Goal: Transaction & Acquisition: Subscribe to service/newsletter

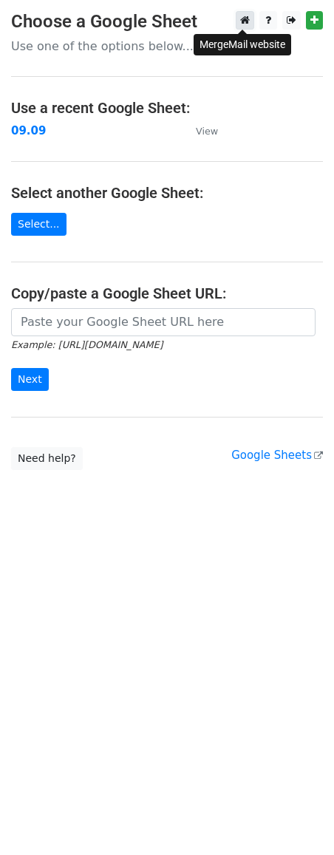
click at [246, 19] on icon at bounding box center [245, 20] width 10 height 10
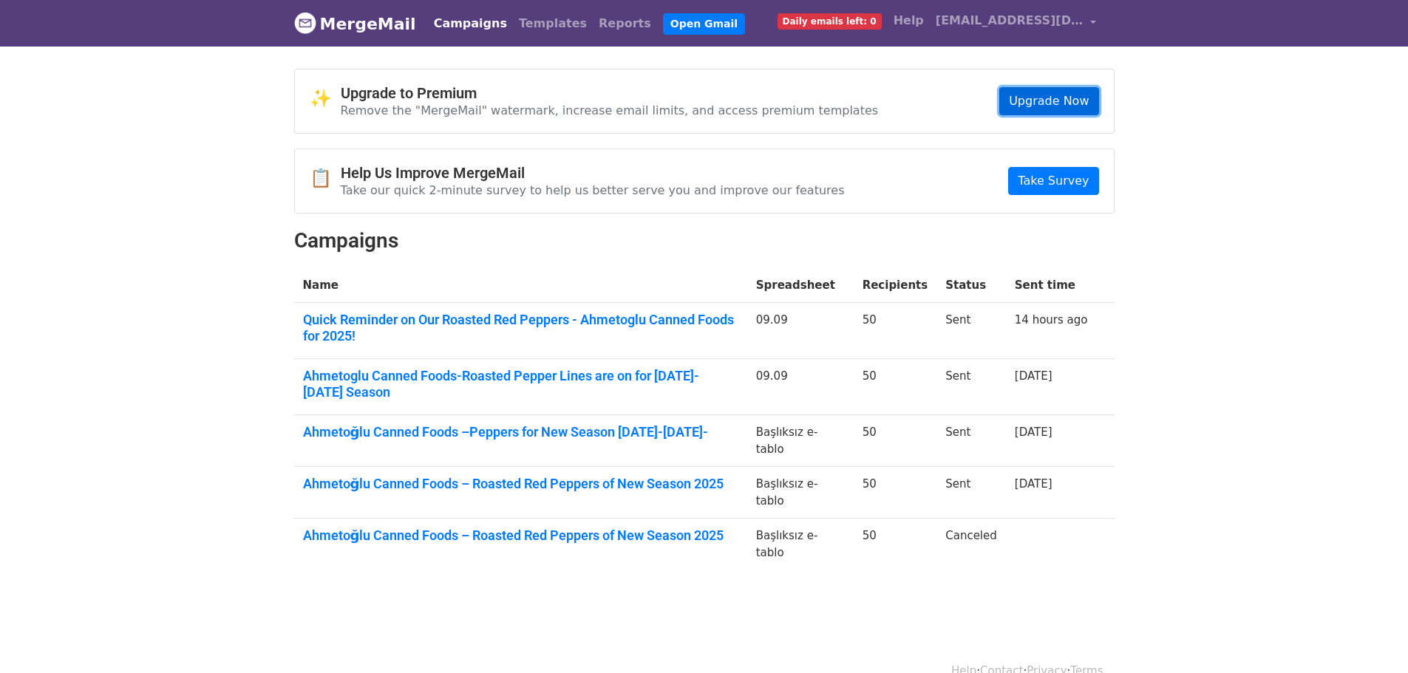
click at [1020, 106] on link "Upgrade Now" at bounding box center [1048, 101] width 99 height 28
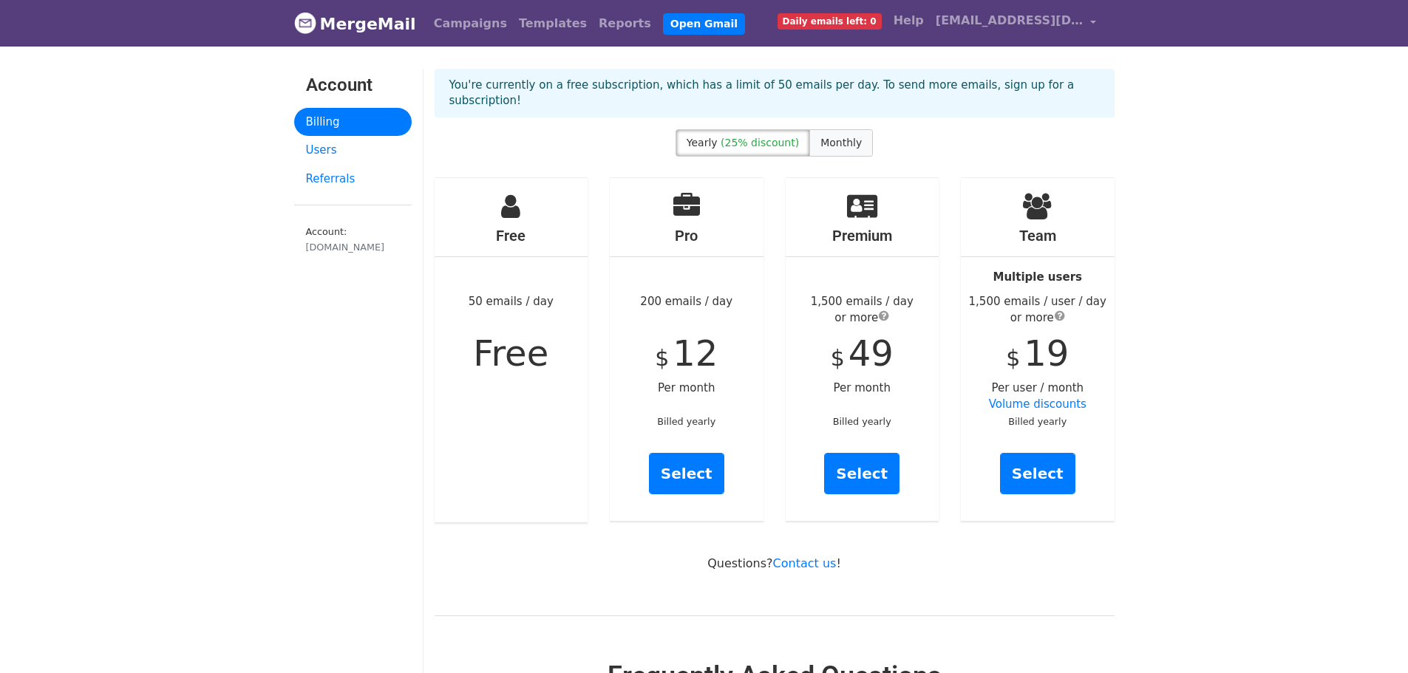
click at [841, 137] on span "Monthly" at bounding box center [841, 143] width 41 height 12
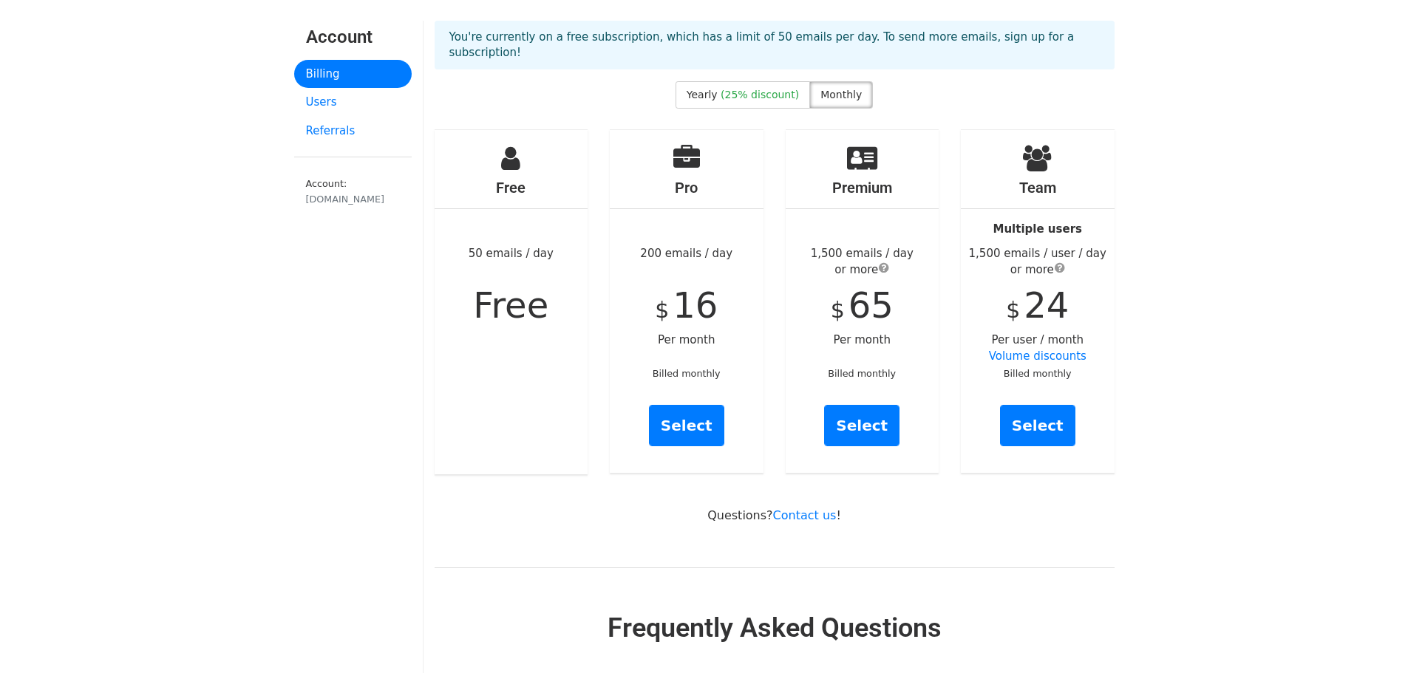
scroll to position [74, 0]
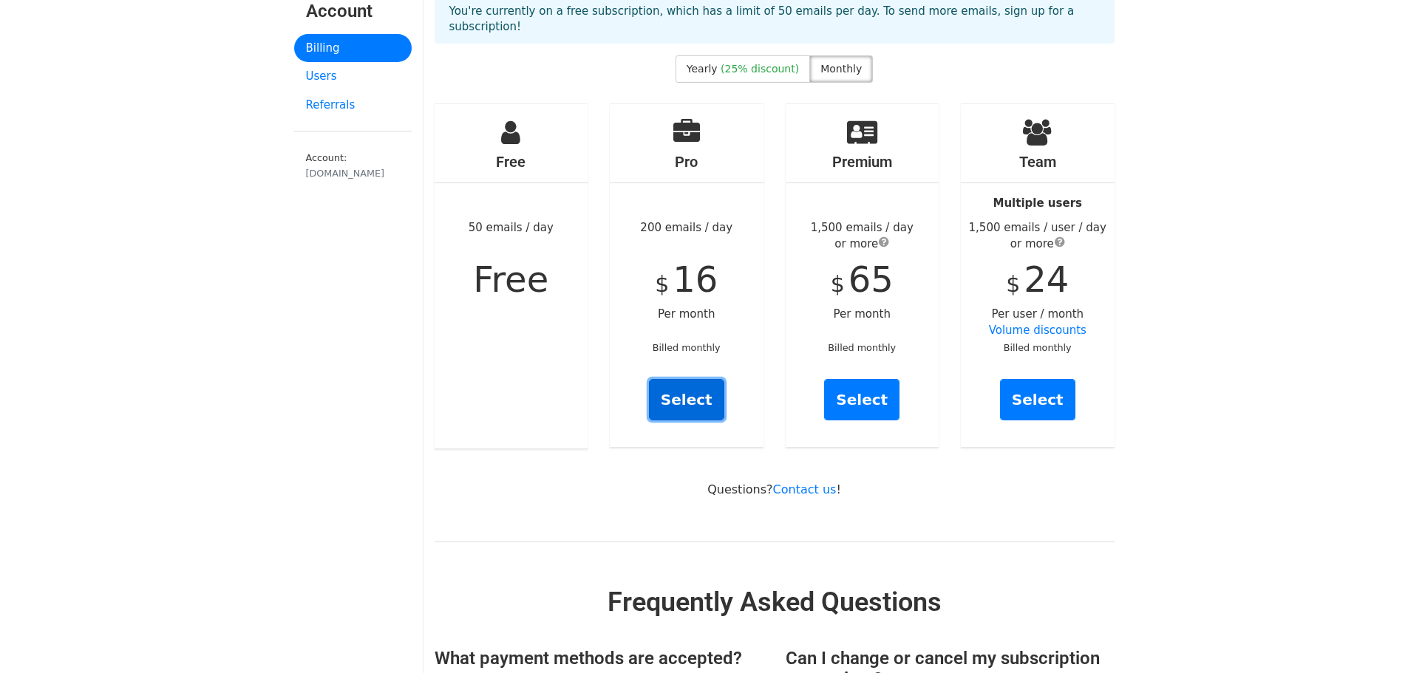
click at [686, 398] on link "Select" at bounding box center [686, 399] width 75 height 41
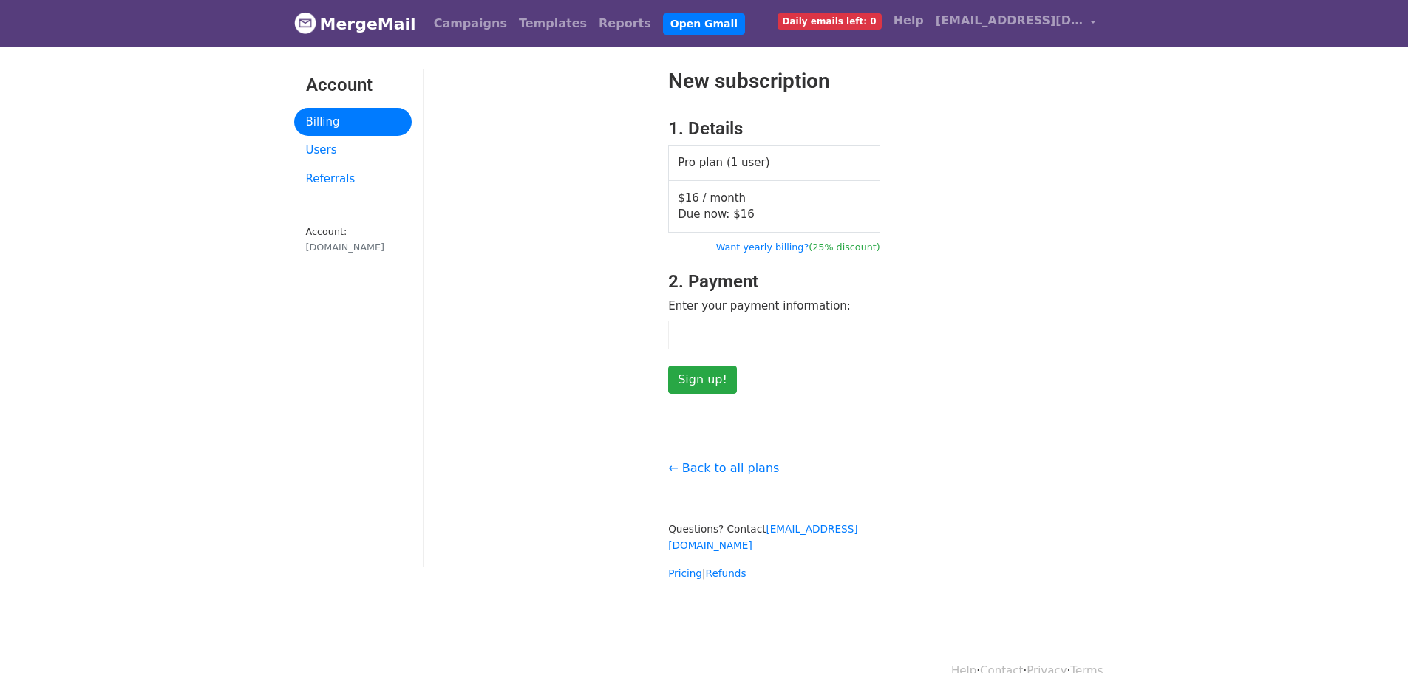
scroll to position [12, 0]
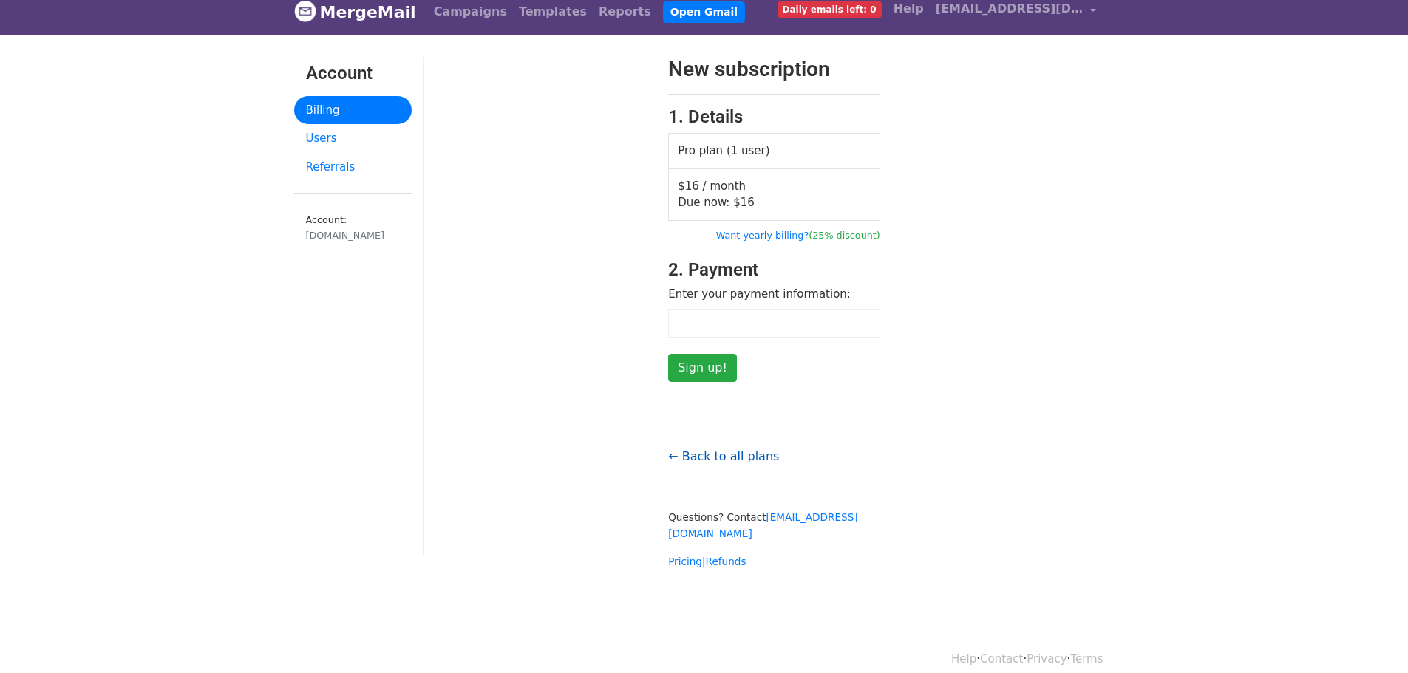
click at [739, 449] on link "← Back to all plans" at bounding box center [723, 456] width 111 height 14
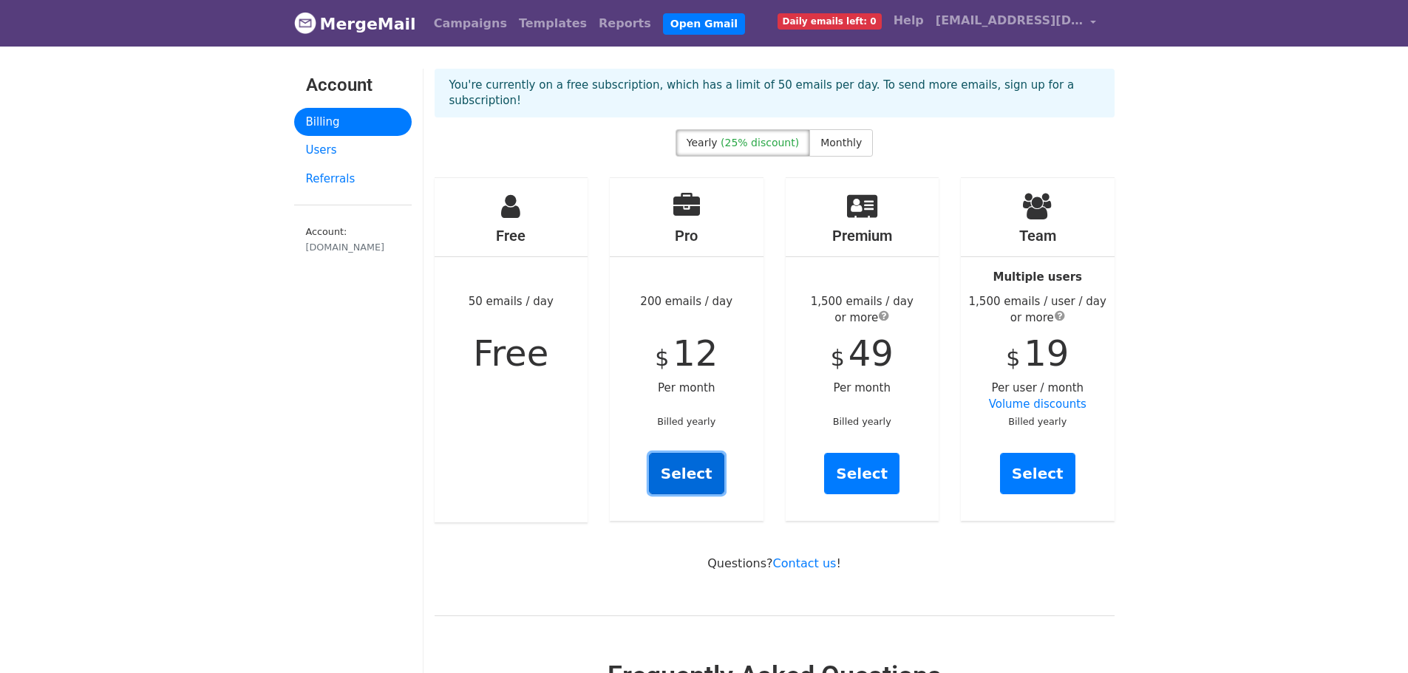
click at [695, 466] on link "Select" at bounding box center [686, 473] width 75 height 41
click at [676, 454] on link "Select" at bounding box center [686, 473] width 75 height 41
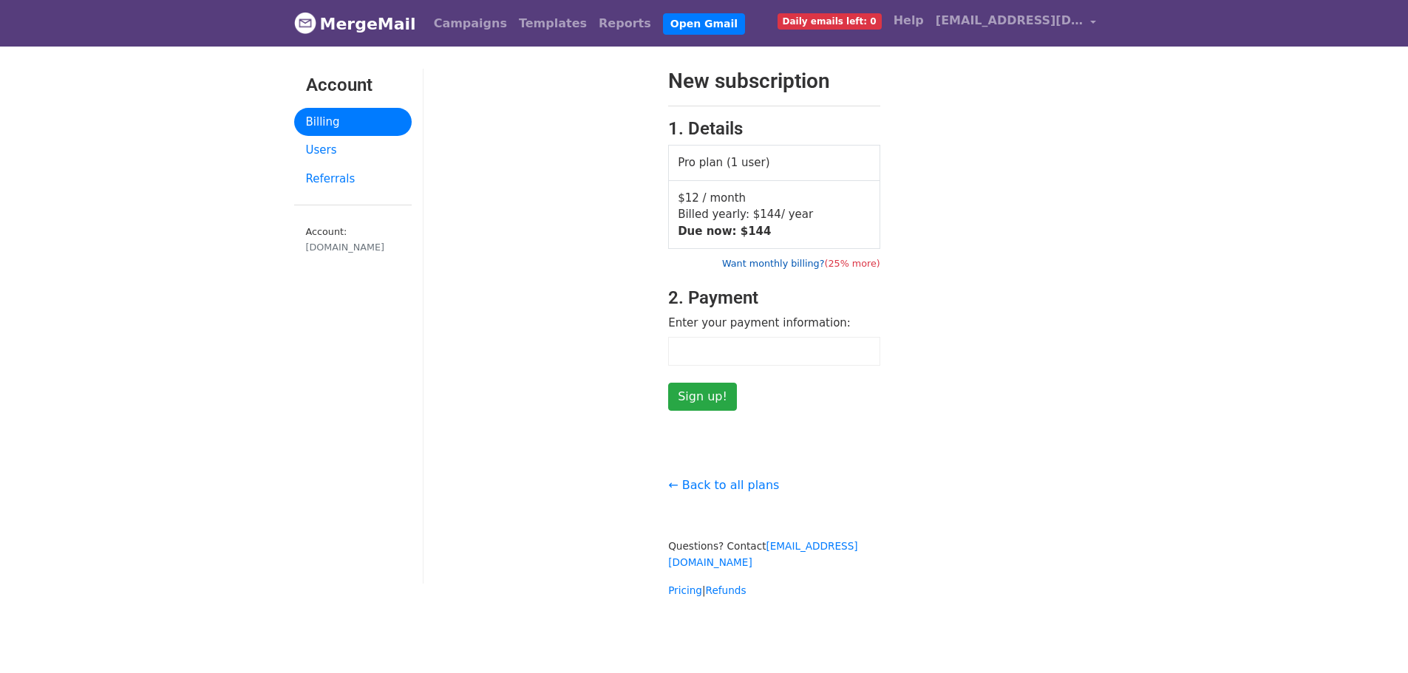
click at [823, 265] on link "Want monthly billing? (25% more)" at bounding box center [801, 263] width 158 height 11
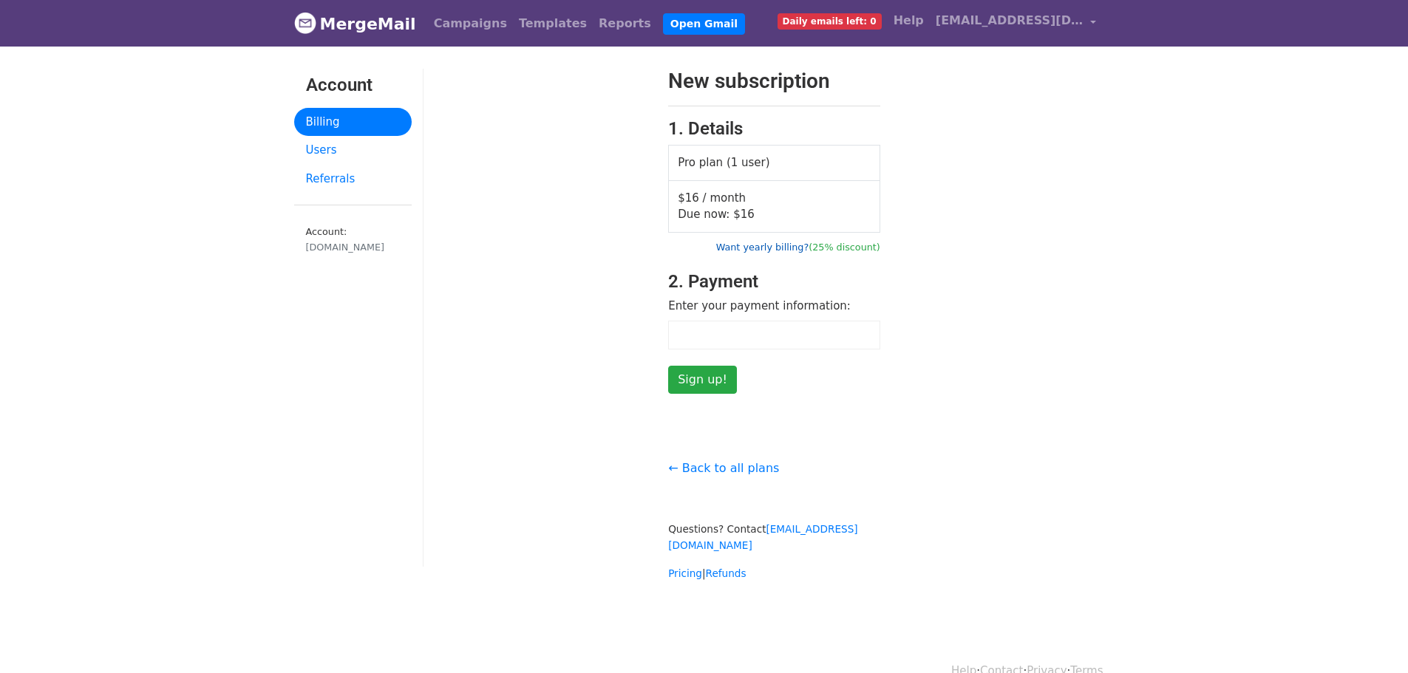
click at [795, 248] on link "Want yearly billing? (25% discount)" at bounding box center [798, 247] width 164 height 11
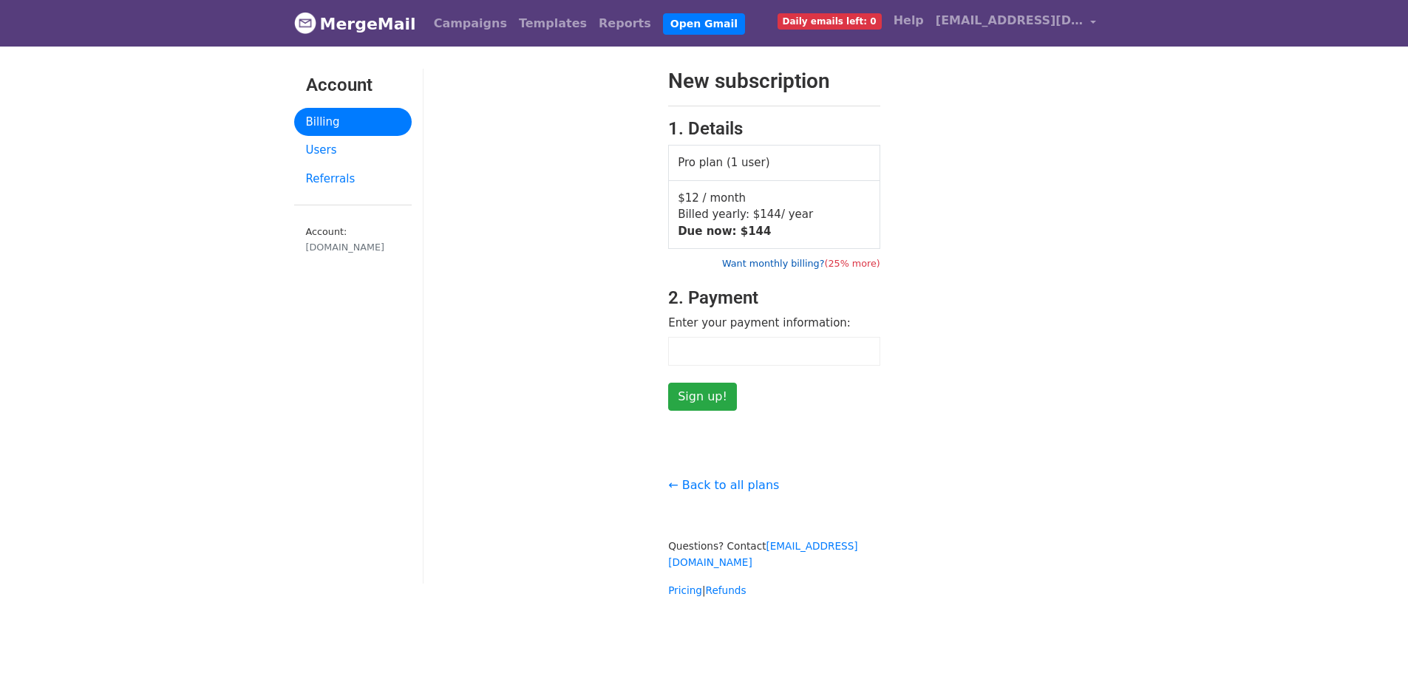
click at [798, 261] on link "Want monthly billing? (25% more)" at bounding box center [801, 263] width 158 height 11
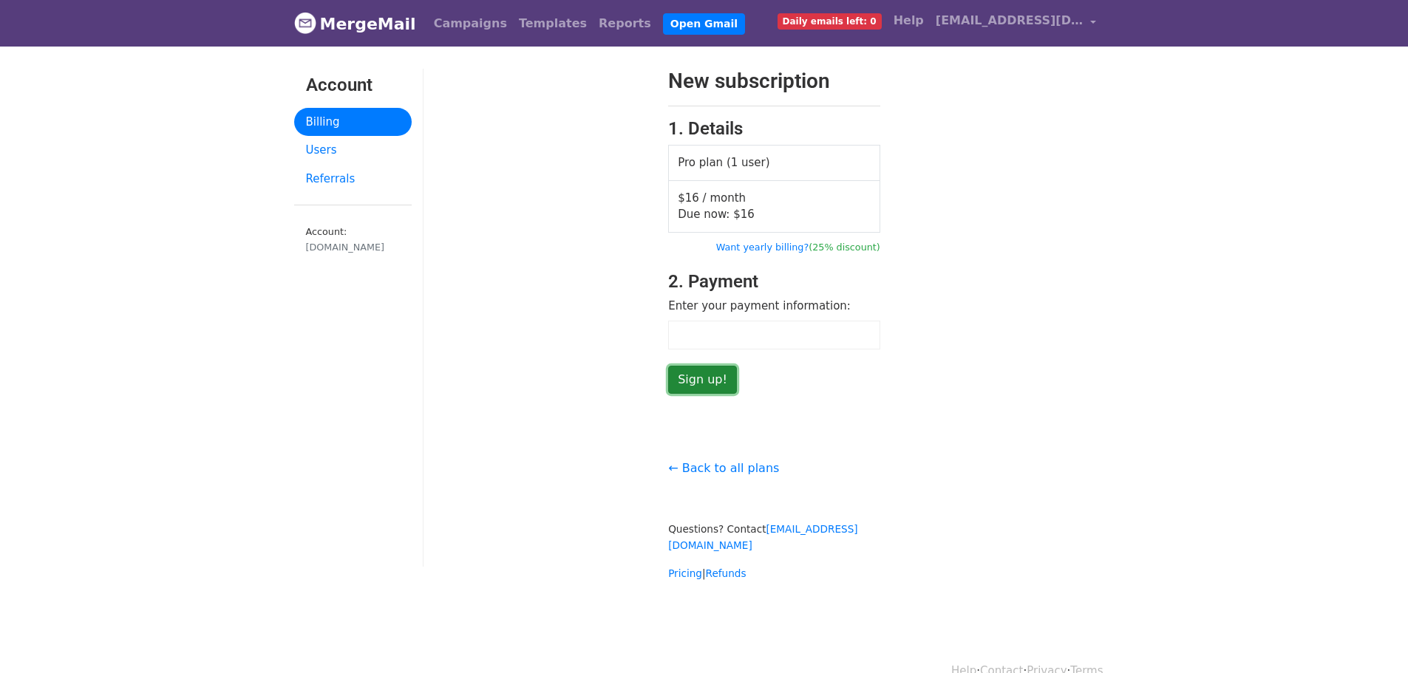
click at [720, 382] on input "Sign up!" at bounding box center [702, 380] width 69 height 28
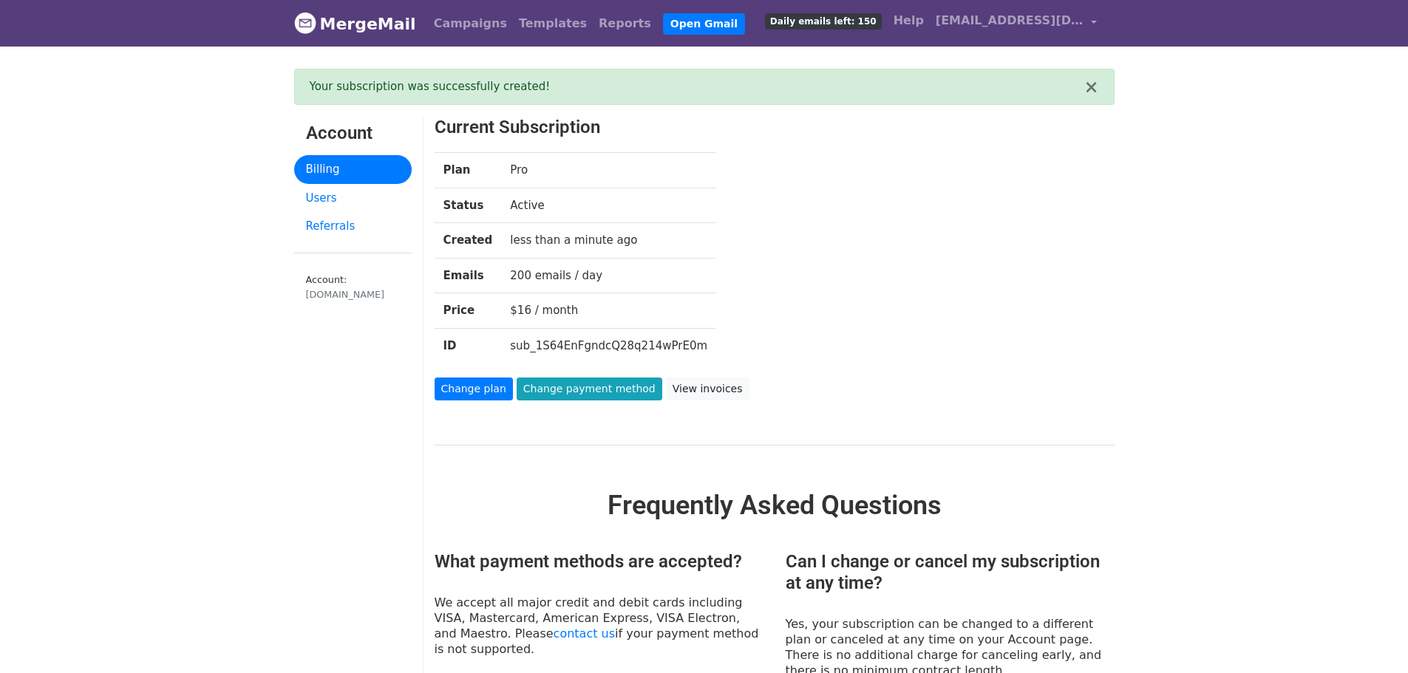
click at [602, 181] on td "Pro" at bounding box center [608, 170] width 215 height 35
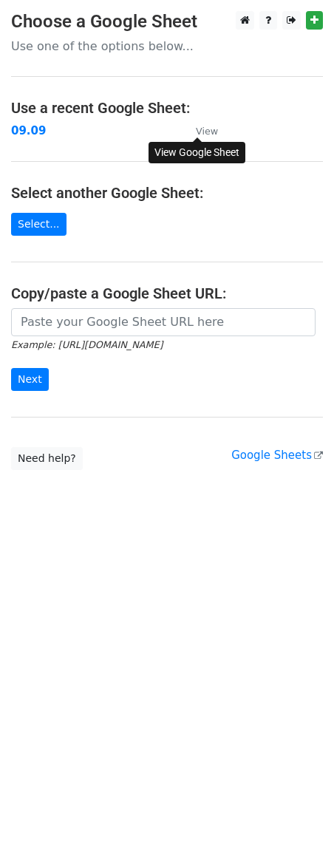
click at [194, 130] on link "View" at bounding box center [199, 130] width 37 height 13
click at [25, 136] on strong "09.09" at bounding box center [28, 130] width 35 height 13
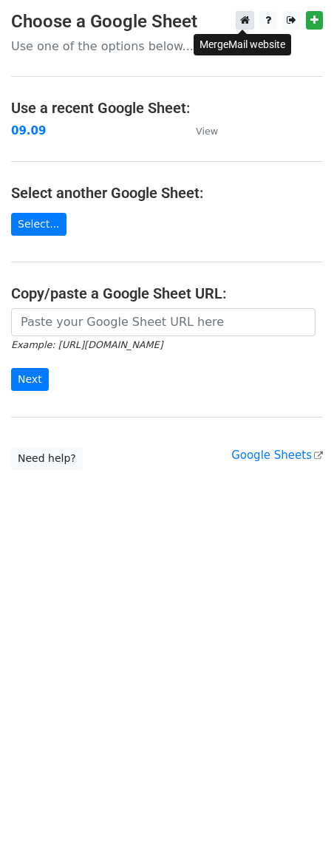
click at [243, 24] on icon at bounding box center [245, 20] width 10 height 10
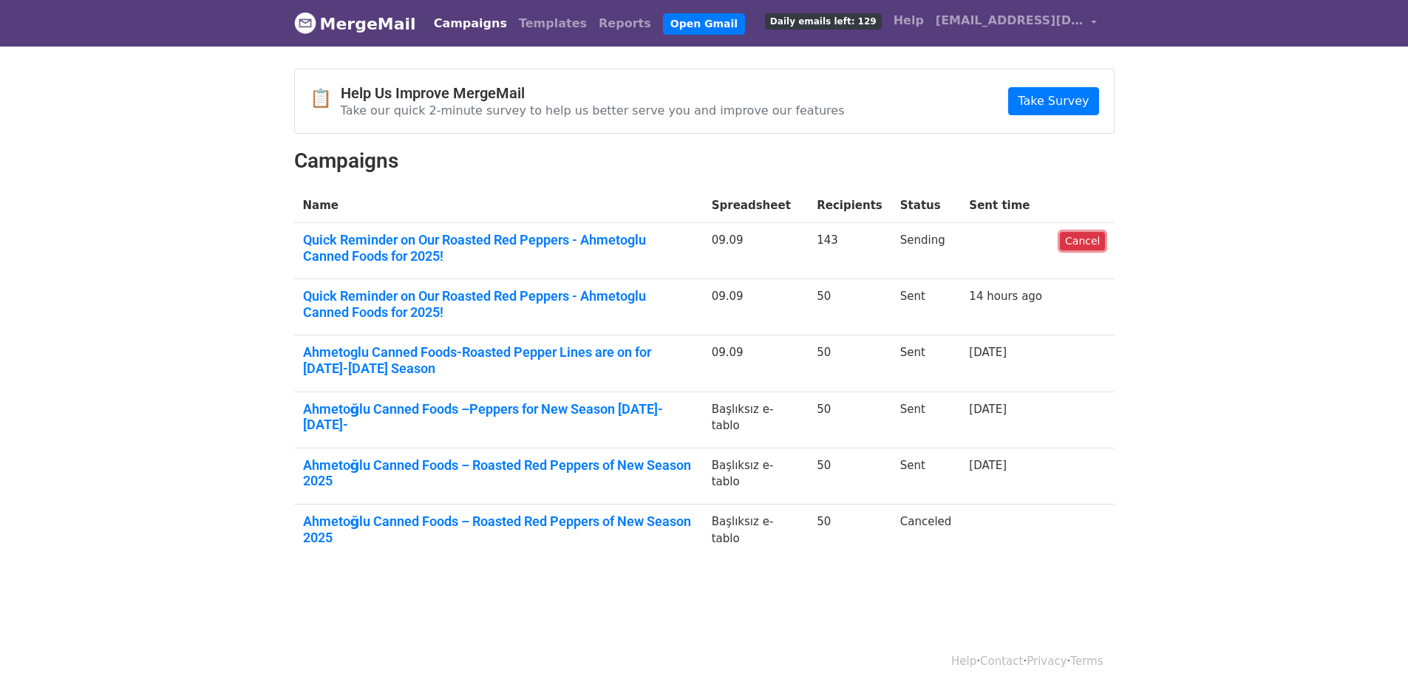
drag, startPoint x: 1095, startPoint y: 241, endPoint x: 773, endPoint y: 56, distance: 370.9
click at [1095, 241] on link "Cancel" at bounding box center [1082, 241] width 45 height 18
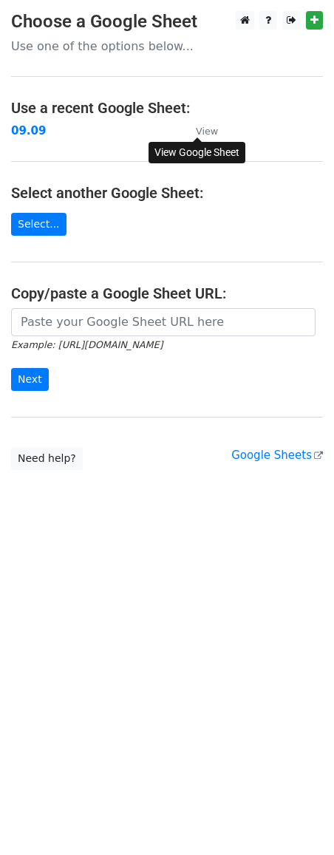
click at [208, 131] on small "View" at bounding box center [207, 131] width 22 height 11
click at [18, 127] on strong "09.09" at bounding box center [28, 130] width 35 height 13
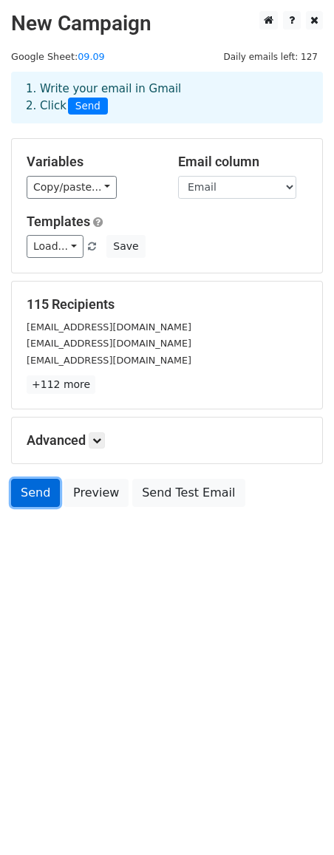
click at [35, 503] on link "Send" at bounding box center [35, 493] width 49 height 28
